Goal: Find specific page/section: Find specific page/section

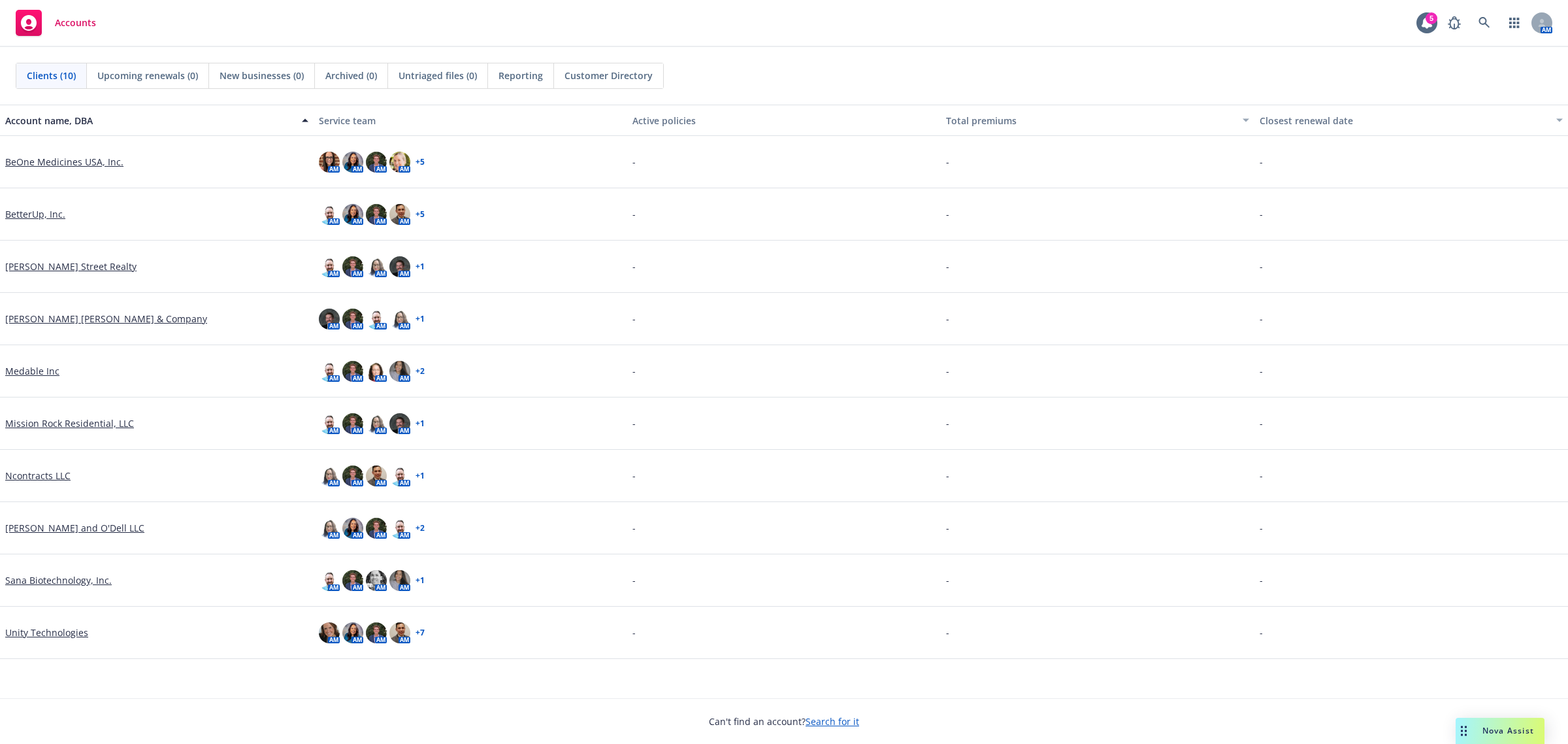
click at [46, 211] on link "BetterUp, Inc." at bounding box center [35, 214] width 60 height 14
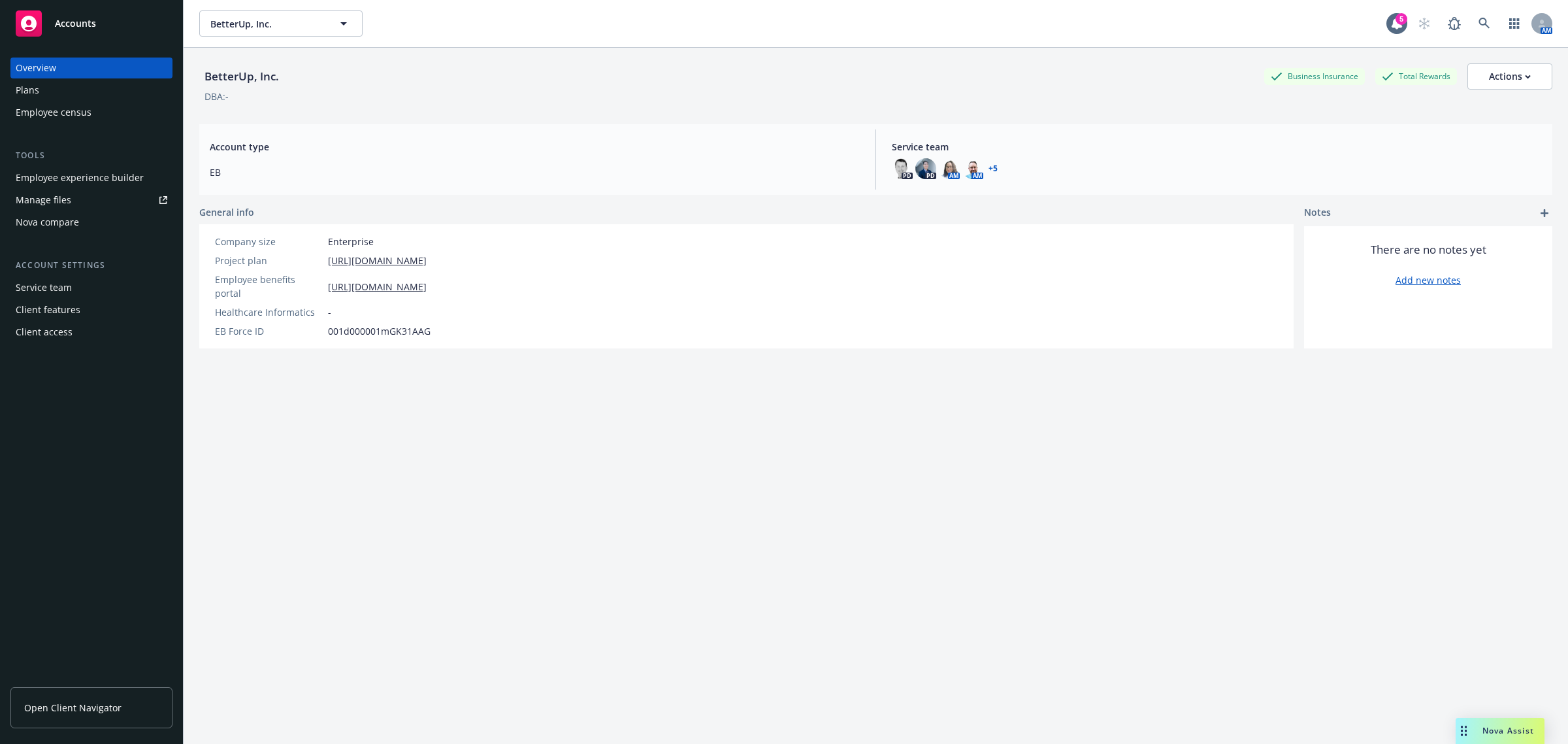
click at [98, 699] on link "Open Client Navigator" at bounding box center [91, 708] width 162 height 41
drag, startPoint x: 892, startPoint y: 557, endPoint x: 870, endPoint y: 547, distance: 24.2
click at [891, 557] on div "BetterUp, Inc. Business Insurance Total Rewards Actions DBA: - Account type EB …" at bounding box center [875, 411] width 1353 height 728
click at [426, 282] on link "https://app.newfront.com/employee/6df0578f-680d-4769-886b-f4e6c2e2dd71" at bounding box center [377, 287] width 99 height 14
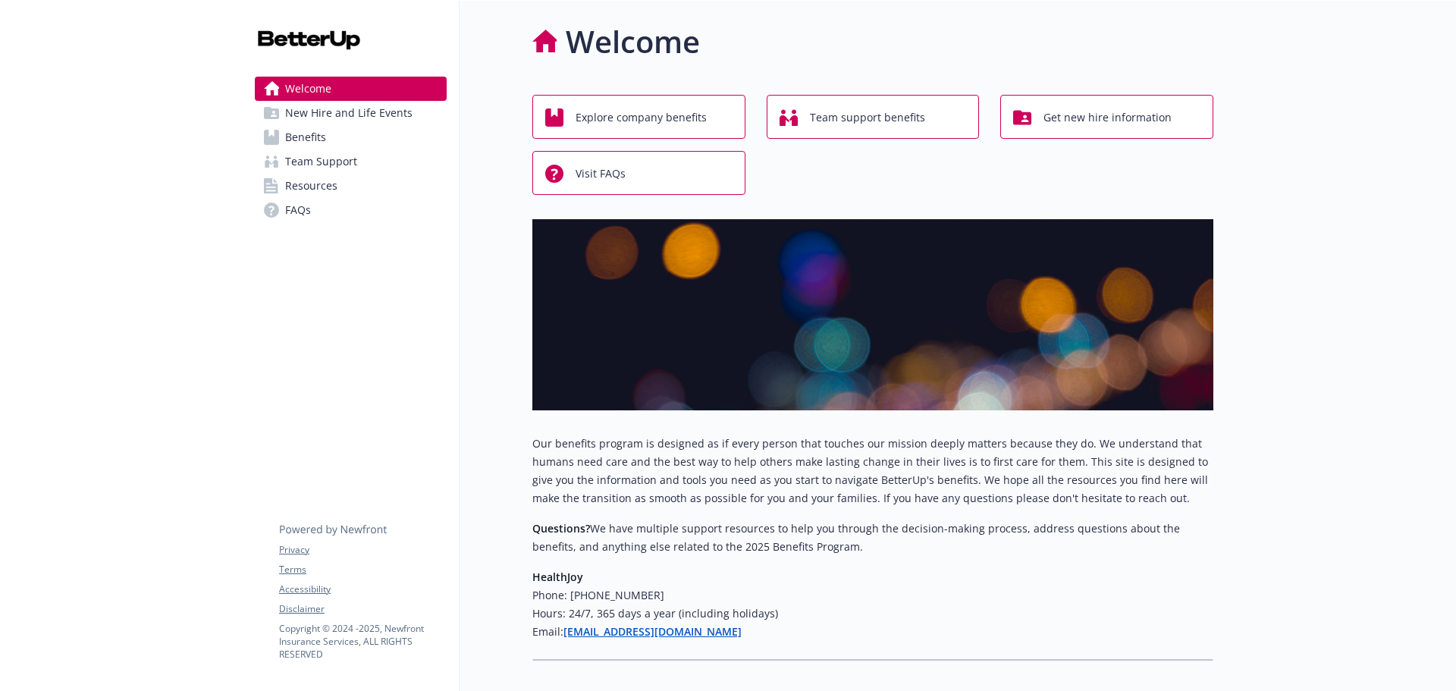
click at [152, 243] on div at bounding box center [121, 385] width 243 height 769
click at [295, 375] on div "Welcome New Hire and Life Events Benefits Team Support Resources FAQs Privacy T…" at bounding box center [351, 385] width 217 height 769
click at [286, 345] on div "Welcome New Hire and Life Events Benefits Team Support Resources FAQs Privacy T…" at bounding box center [351, 385] width 217 height 769
